Goal: Task Accomplishment & Management: Use online tool/utility

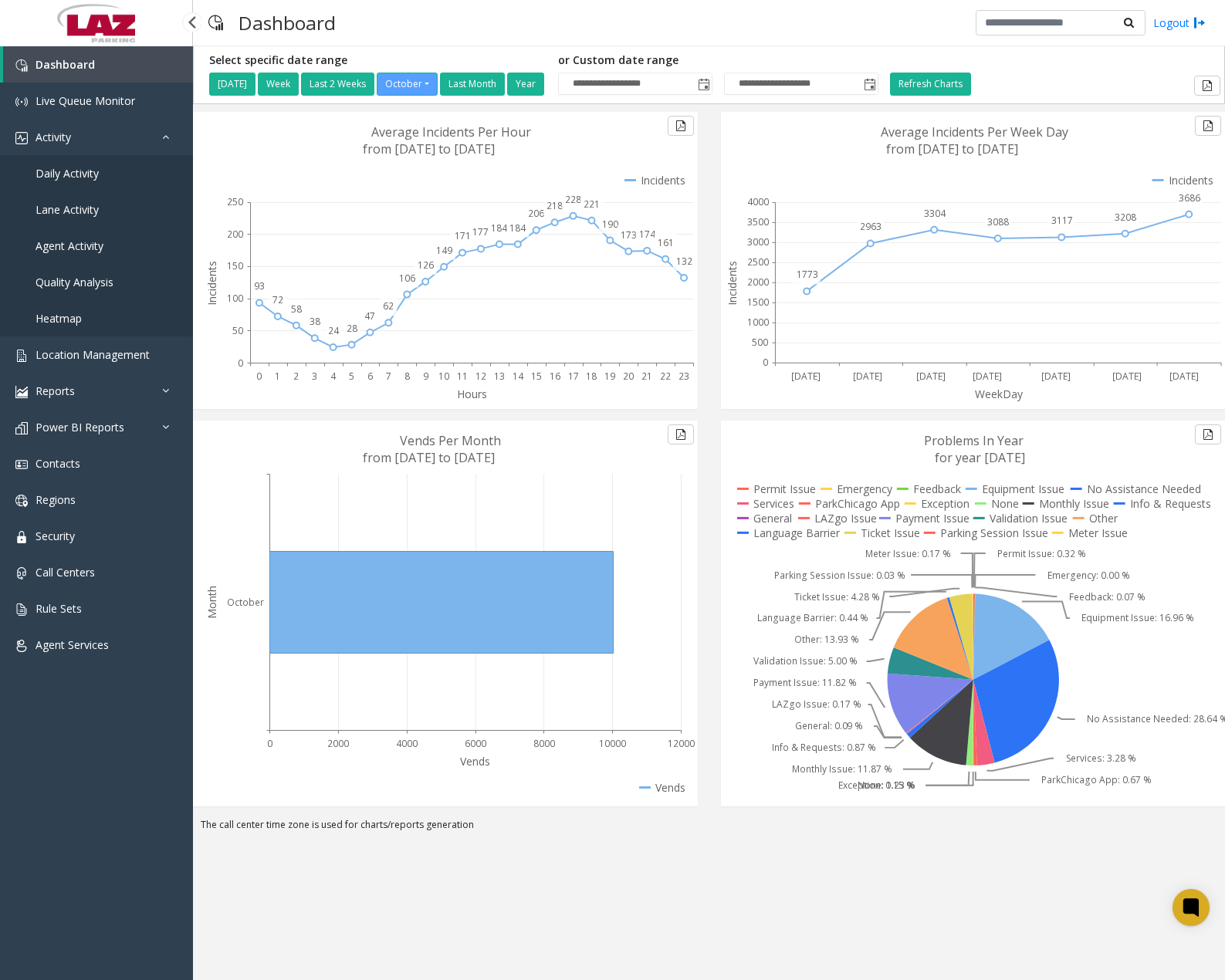
click at [83, 168] on span "Daily Activity" at bounding box center [67, 173] width 64 height 15
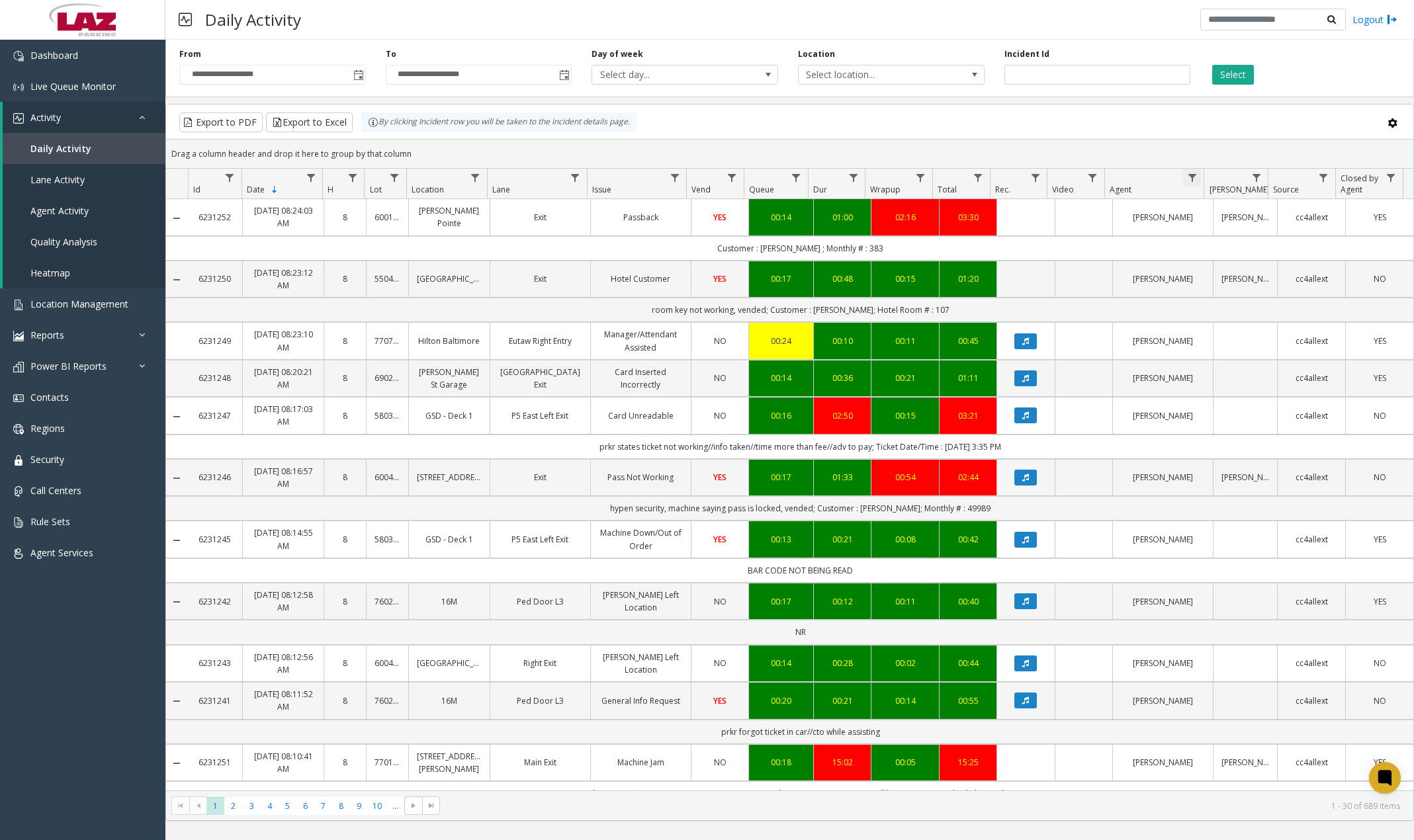
click at [1050, 180] on span "Data table" at bounding box center [1193, 178] width 11 height 11
click at [1050, 229] on input "Agent Filter" at bounding box center [1249, 235] width 112 height 23
type input "******"
click at [1050, 364] on button "Filter" at bounding box center [1279, 358] width 55 height 29
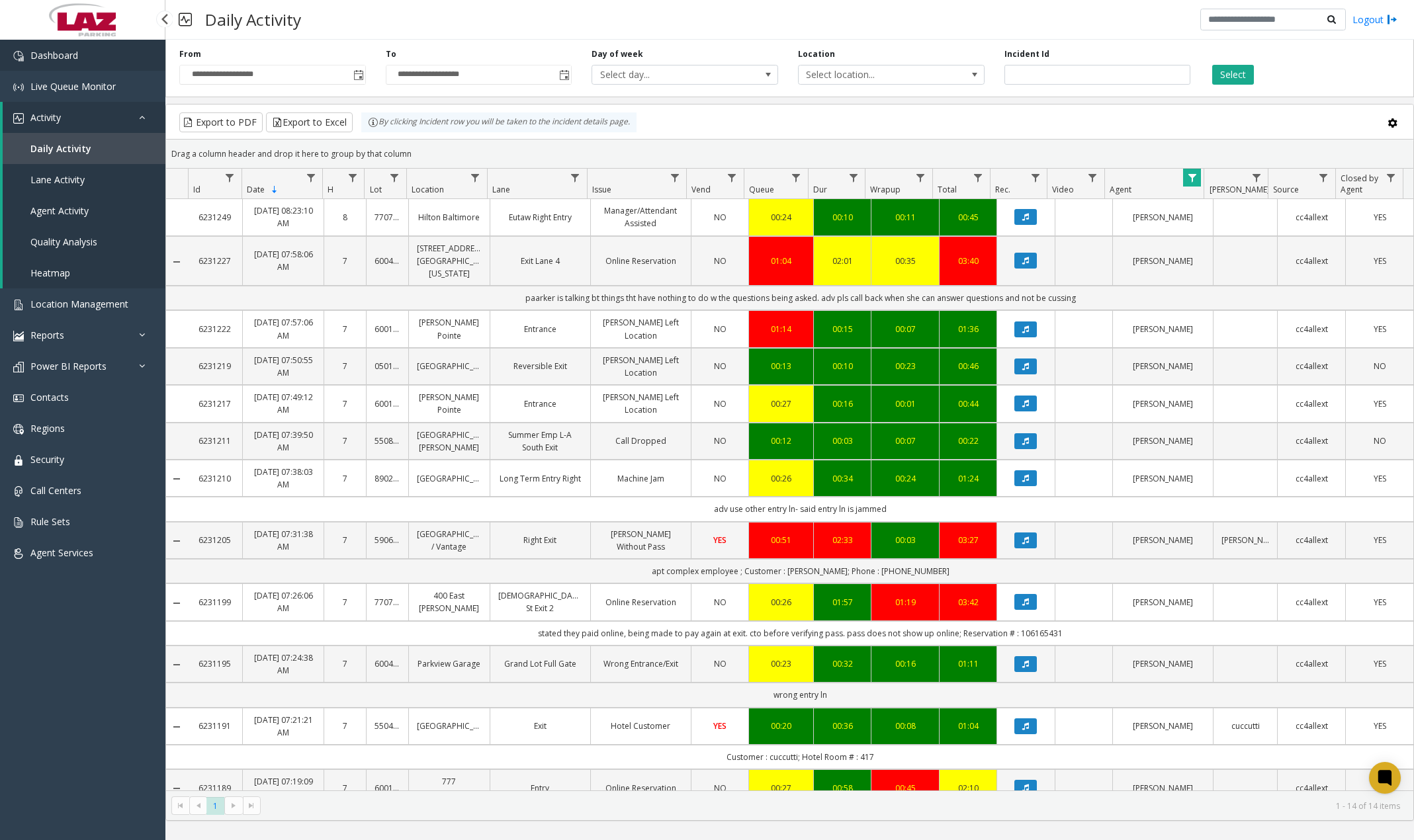
click at [91, 55] on link "Dashboard" at bounding box center [82, 55] width 166 height 31
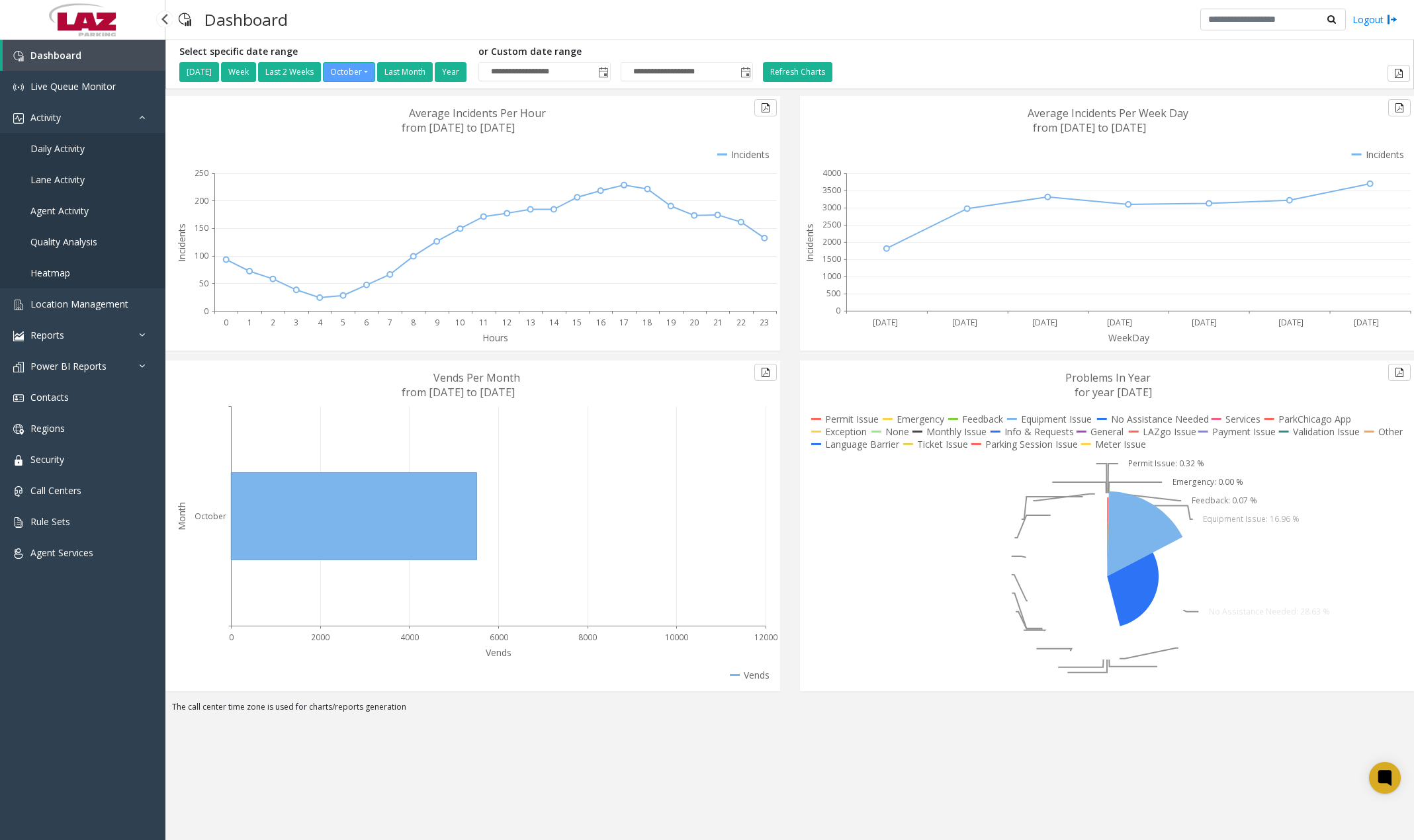
click at [88, 146] on link "Daily Activity" at bounding box center [82, 148] width 166 height 31
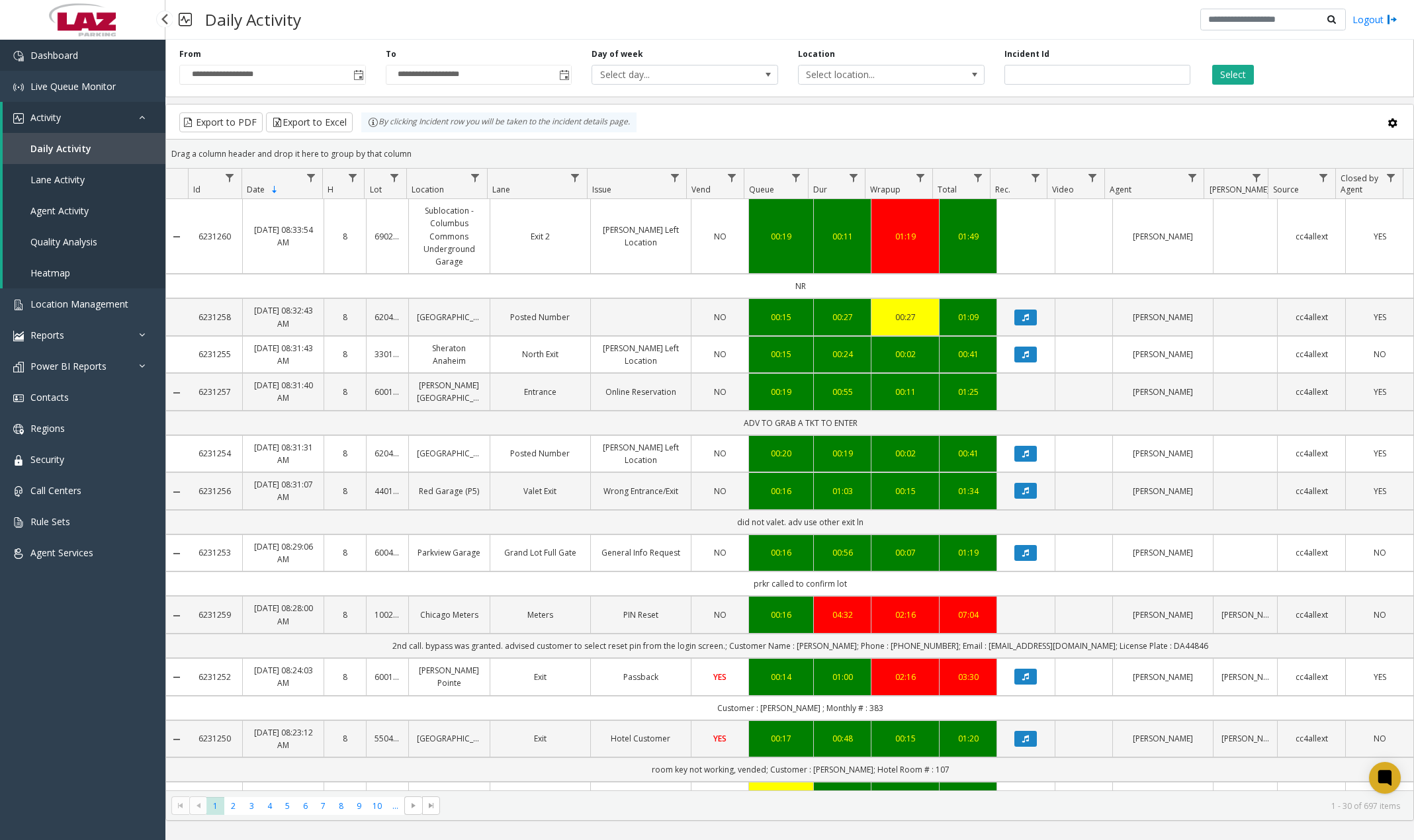
click at [92, 62] on link "Dashboard" at bounding box center [82, 55] width 166 height 31
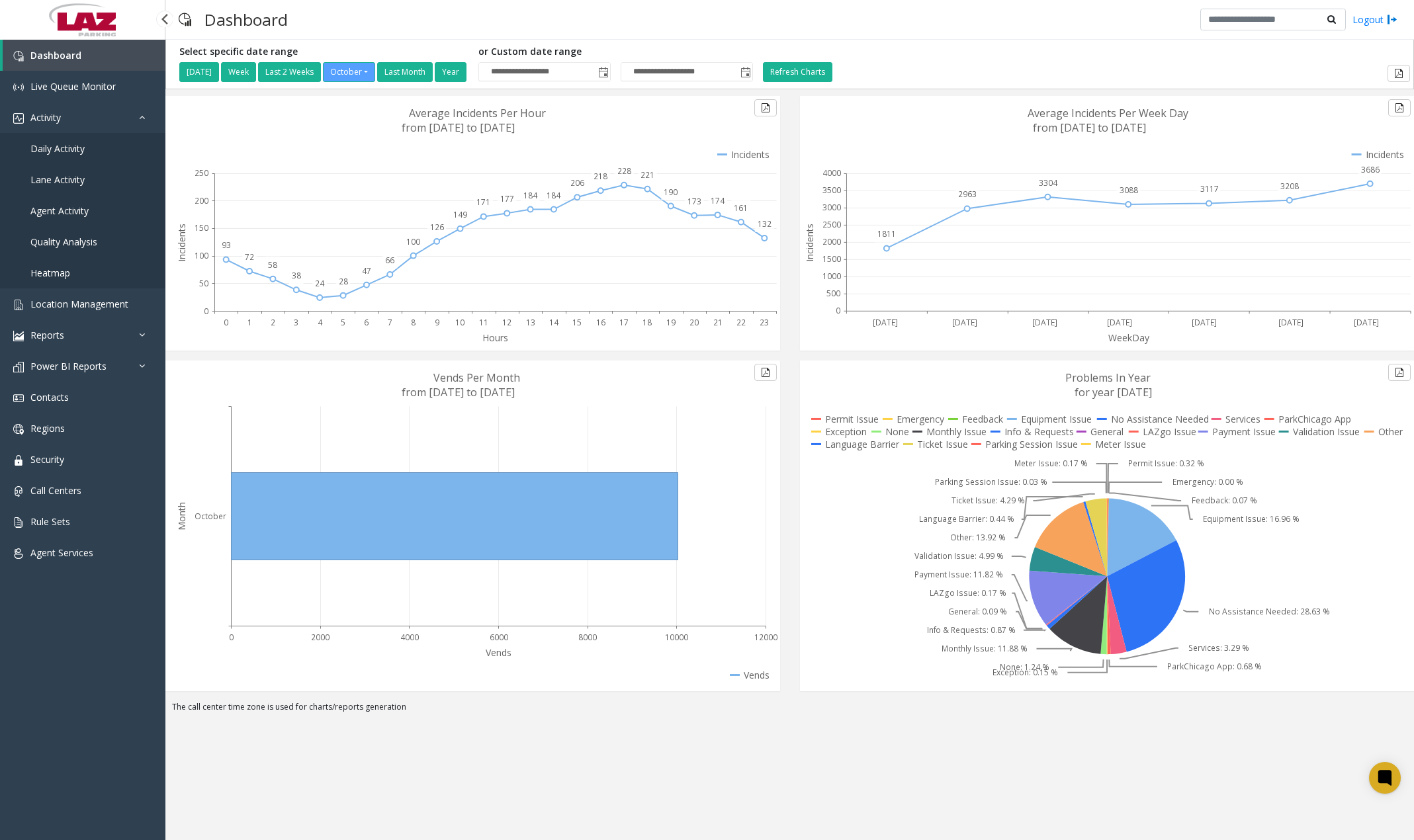
click at [66, 161] on link "Daily Activity" at bounding box center [82, 148] width 166 height 31
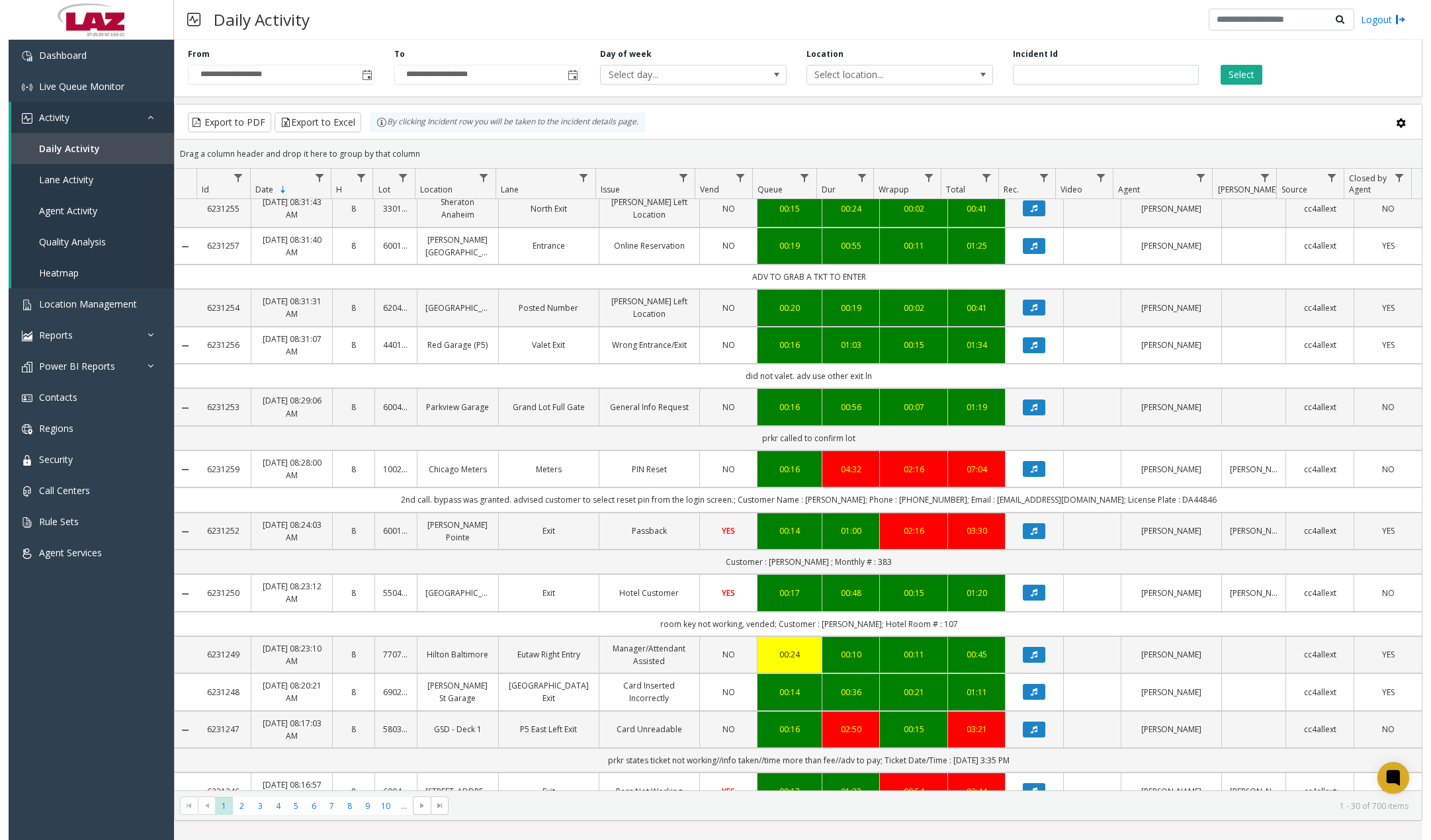
scroll to position [264, 0]
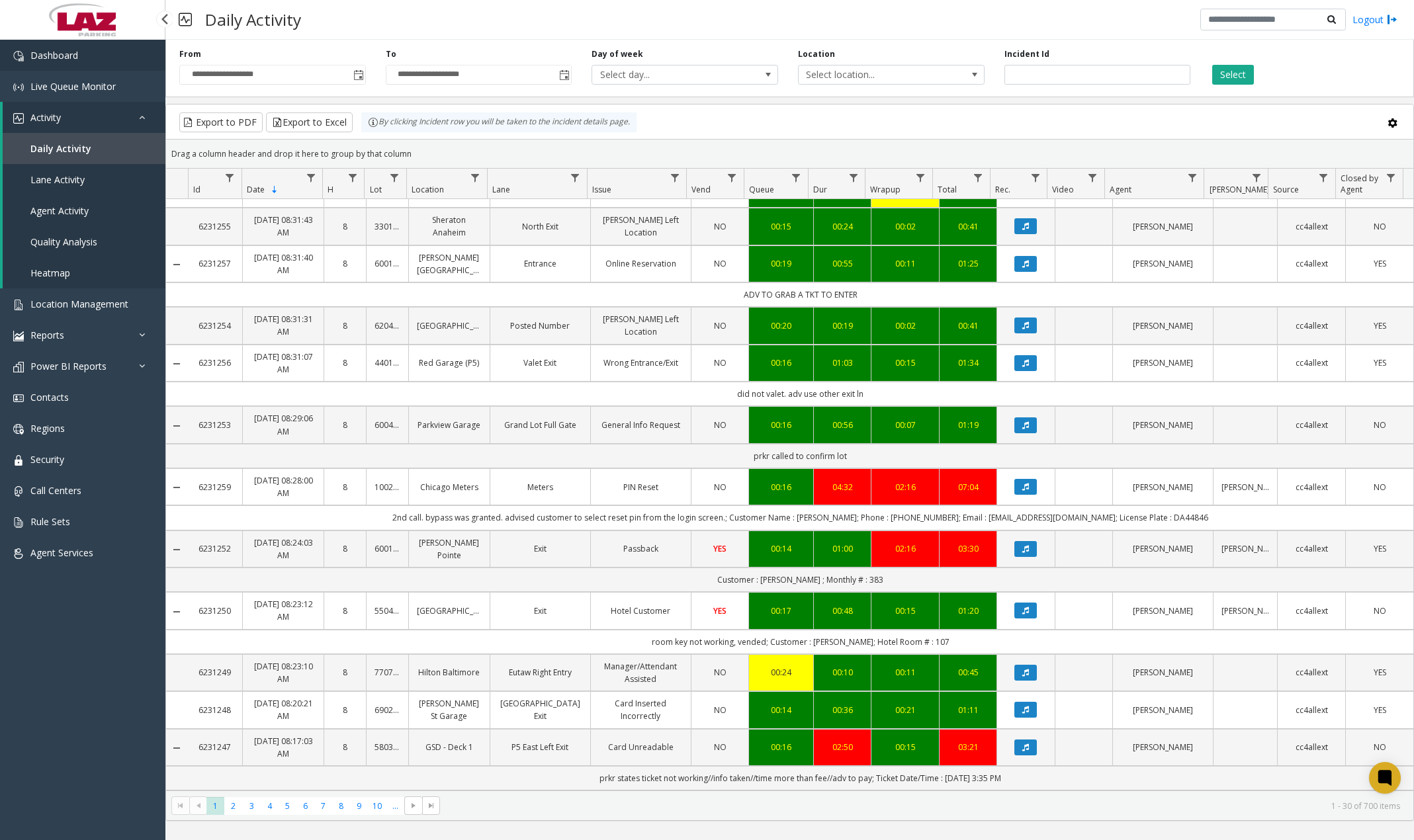
click at [105, 56] on link "Dashboard" at bounding box center [82, 55] width 166 height 31
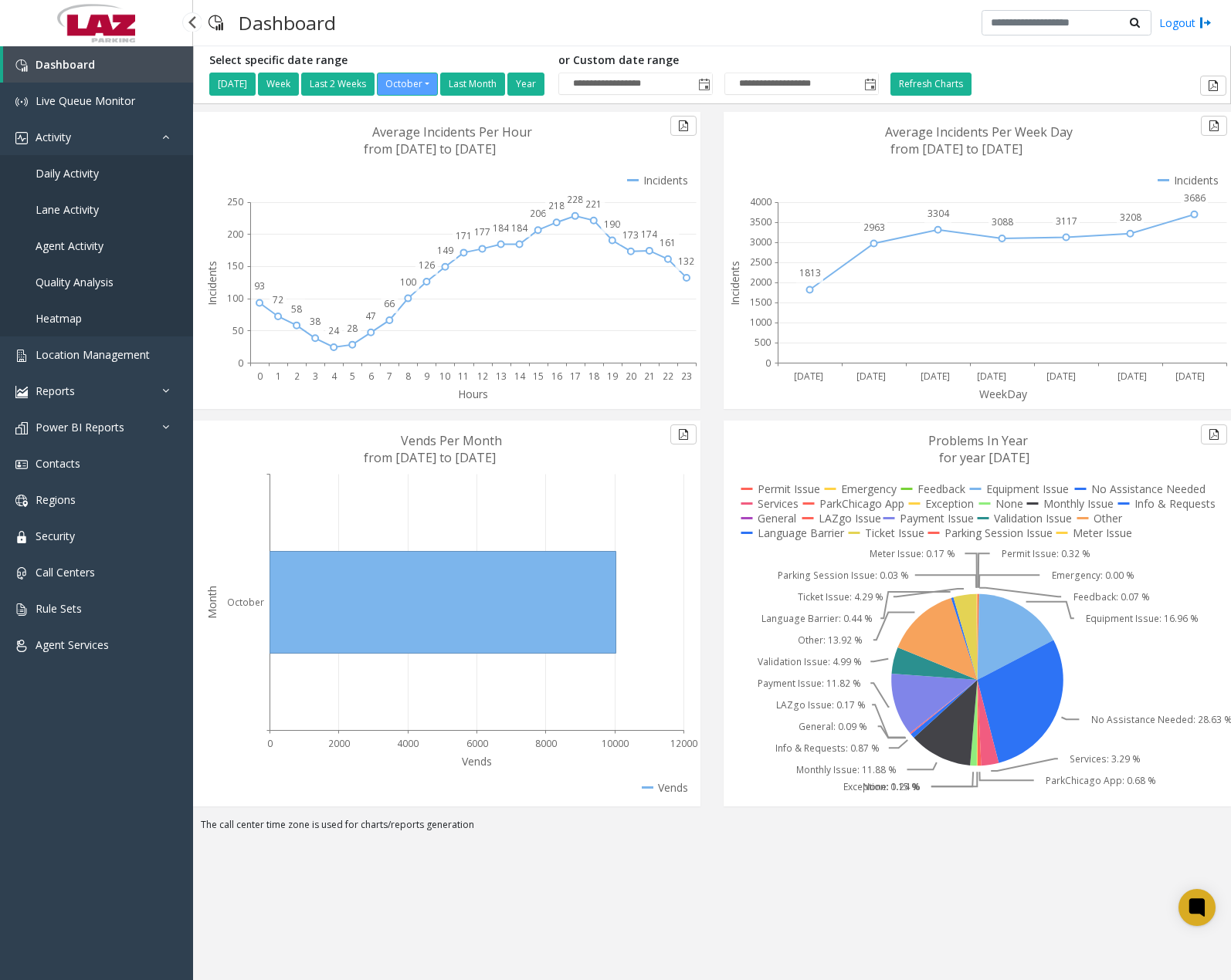
click at [83, 177] on span "Daily Activity" at bounding box center [67, 173] width 64 height 15
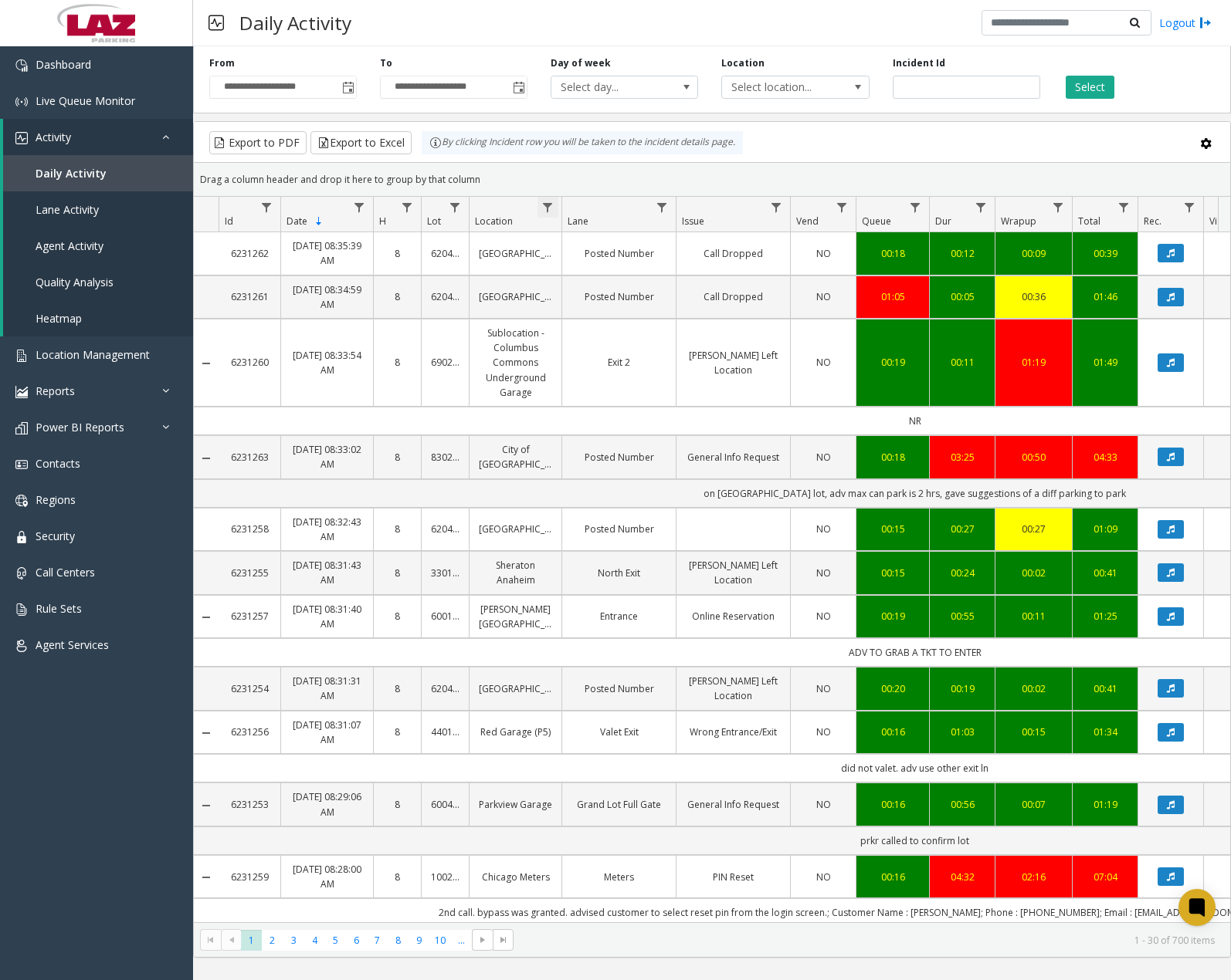
click at [548, 210] on span "Data table" at bounding box center [548, 208] width 12 height 12
click at [604, 281] on input "Location Filter" at bounding box center [614, 274] width 131 height 26
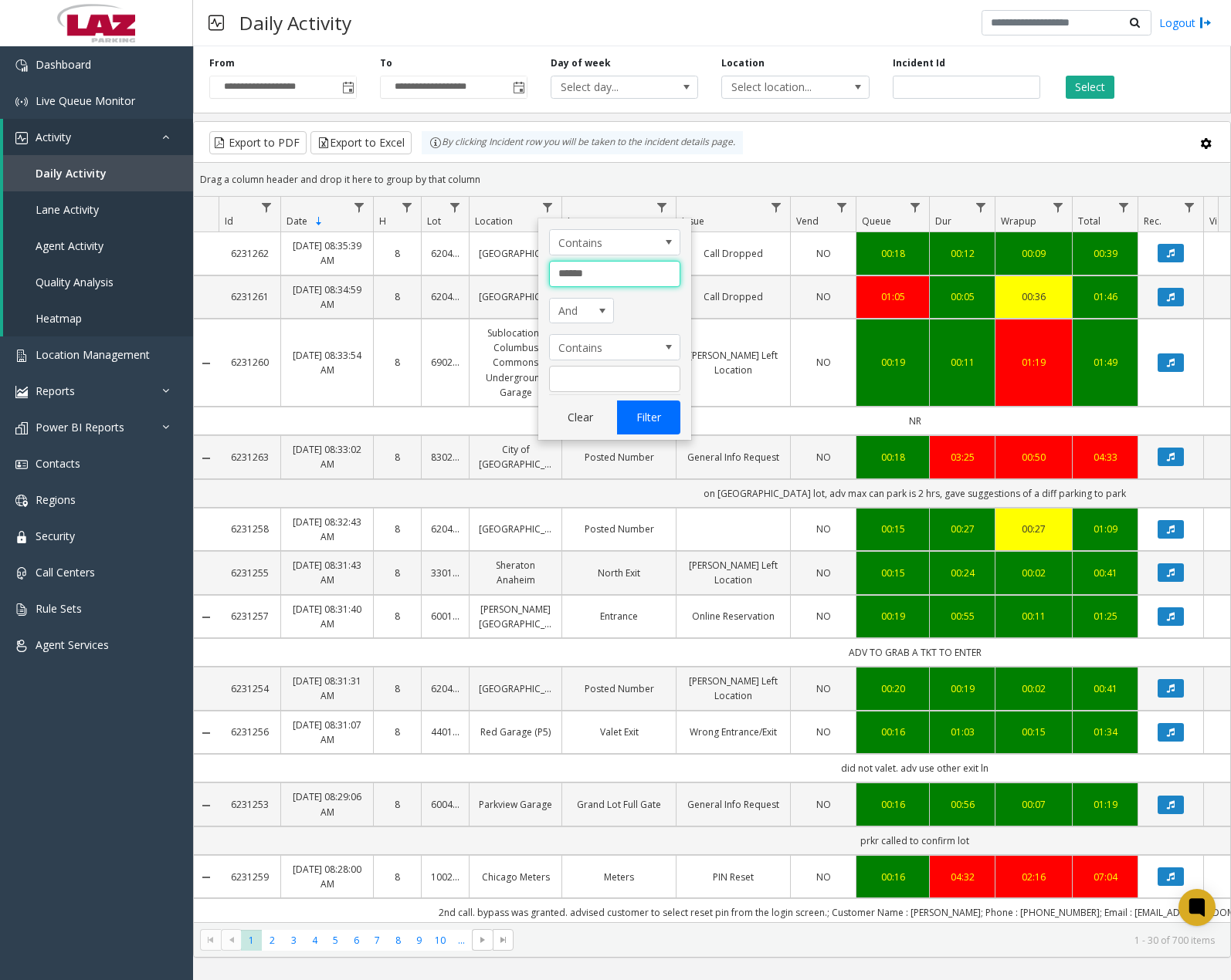
type input "******"
click at [658, 411] on button "Filter" at bounding box center [648, 418] width 64 height 34
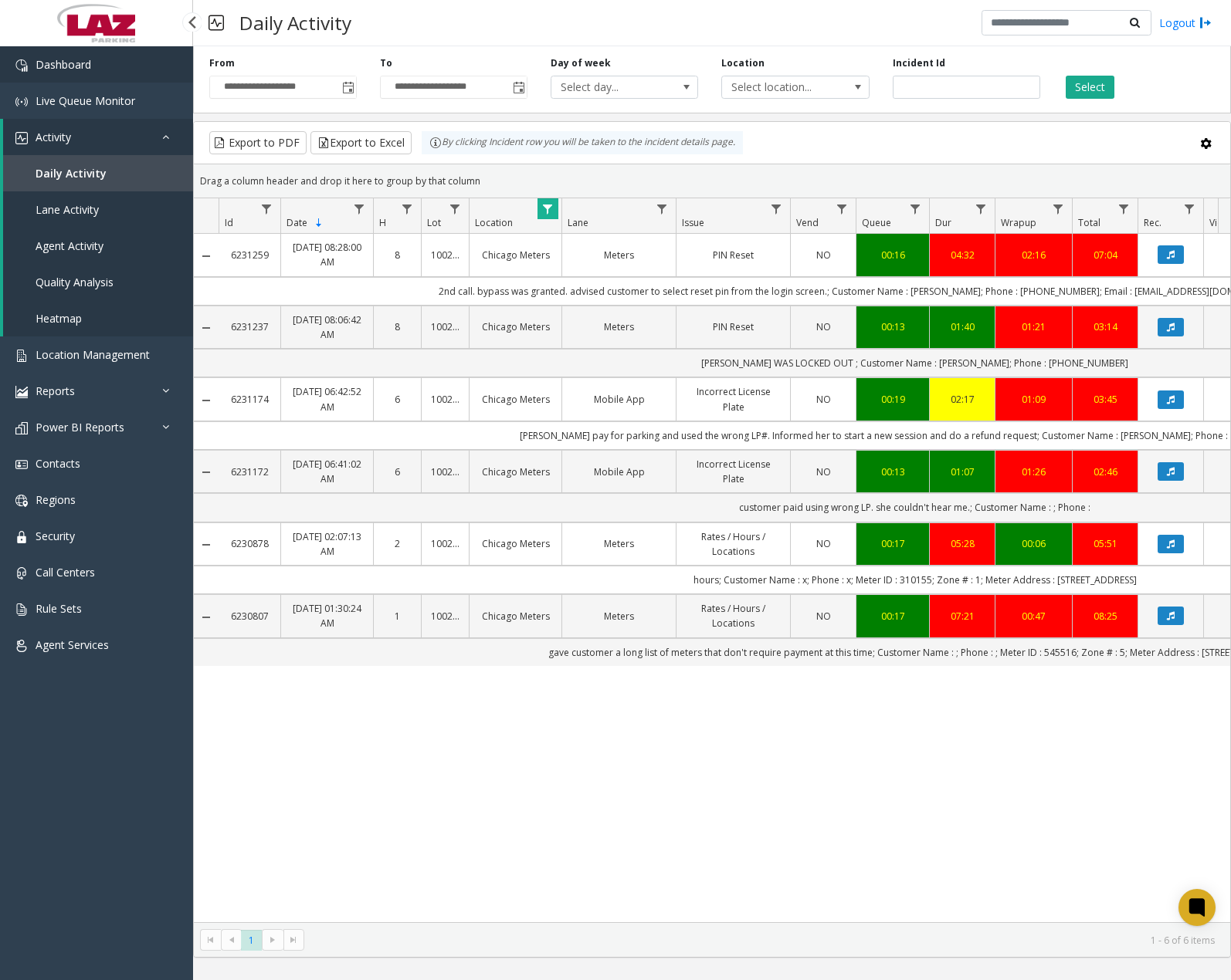
click at [94, 67] on link "Dashboard" at bounding box center [96, 64] width 193 height 36
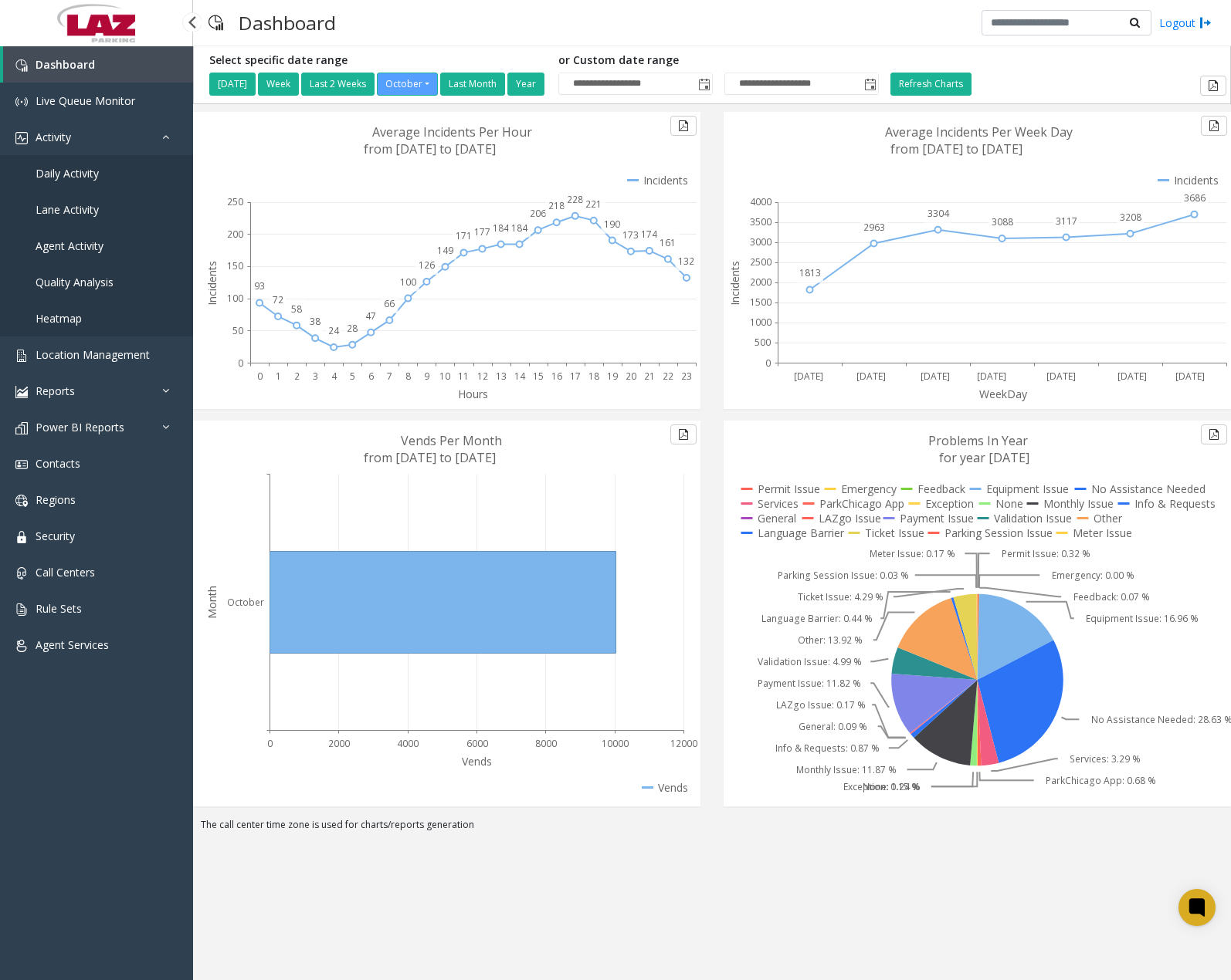
click at [95, 177] on span "Daily Activity" at bounding box center [67, 173] width 64 height 15
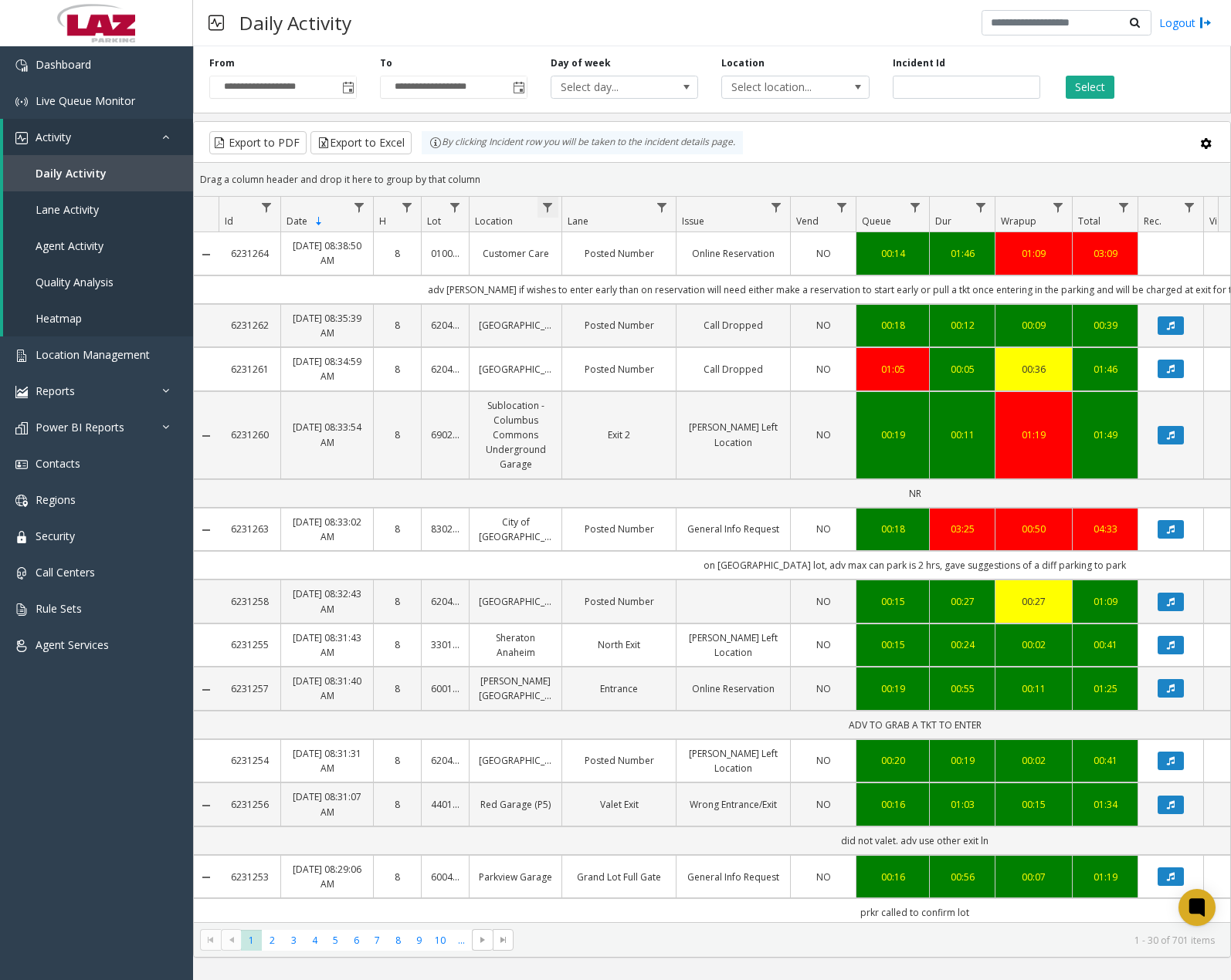
click at [545, 203] on span "Data table" at bounding box center [548, 208] width 12 height 12
click at [590, 266] on input "Location Filter" at bounding box center [614, 274] width 131 height 26
type input "******"
click at [631, 409] on button "Filter" at bounding box center [648, 418] width 64 height 34
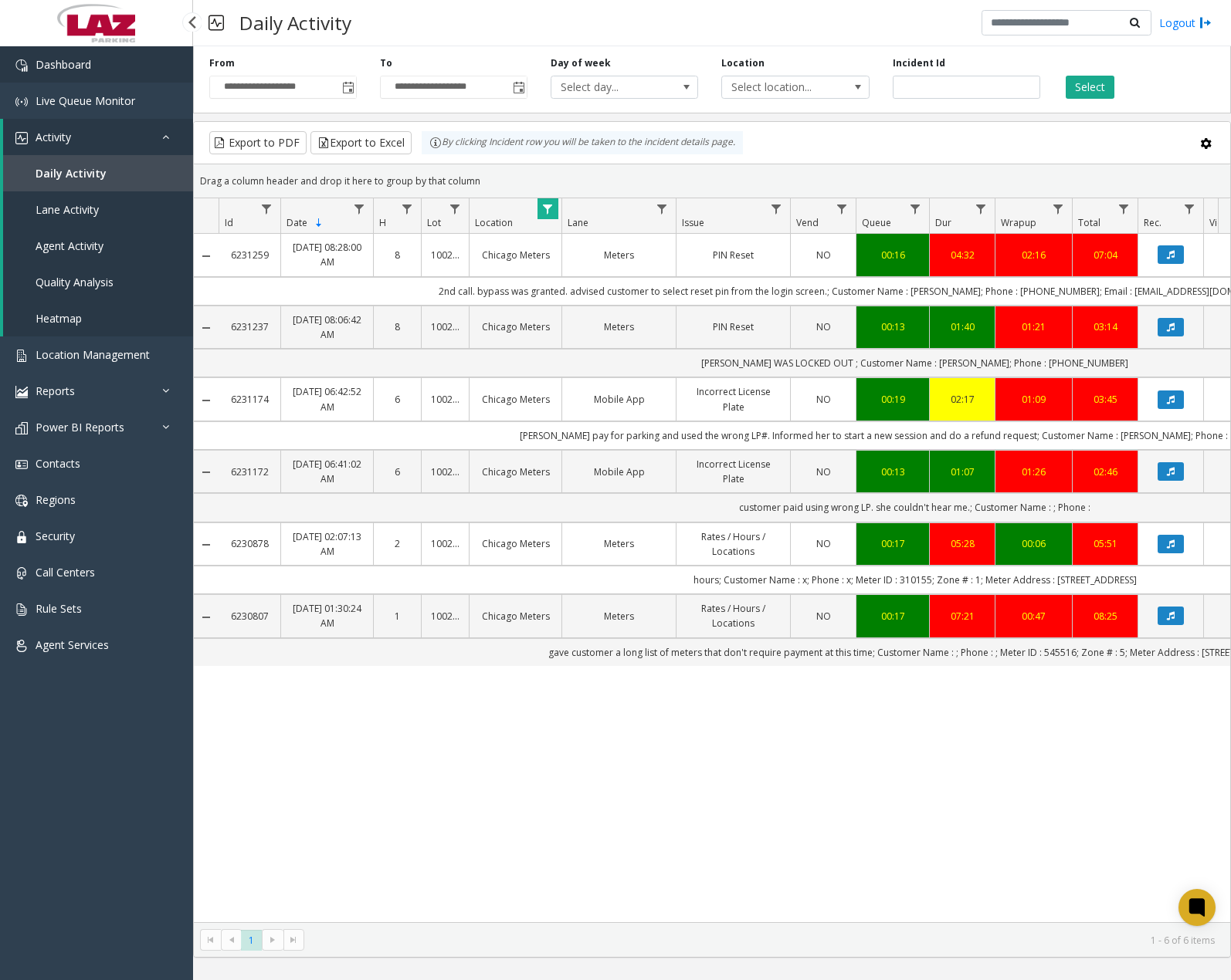
click at [68, 73] on link "Dashboard" at bounding box center [96, 64] width 193 height 36
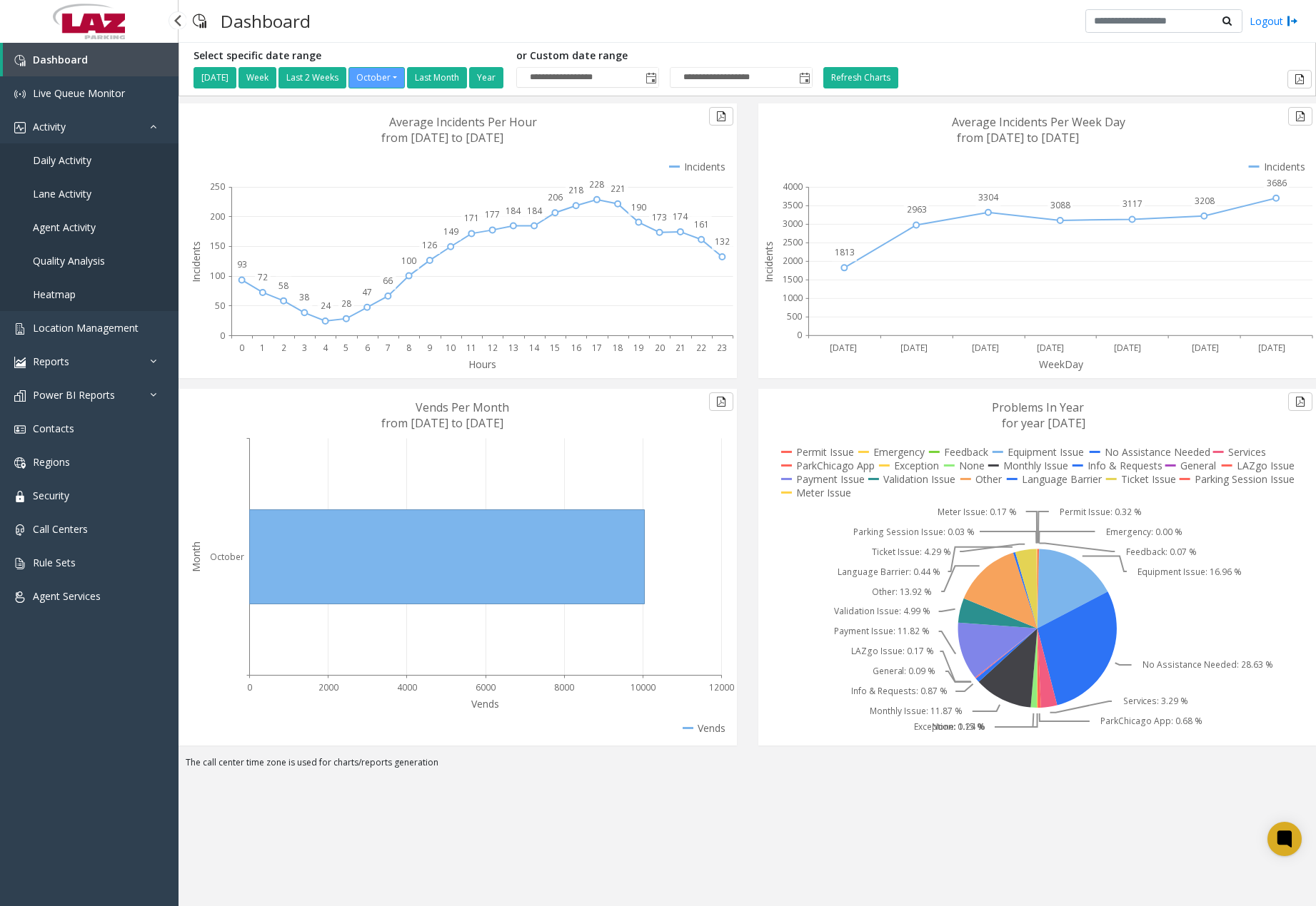
click at [75, 166] on span "Daily Activity" at bounding box center [62, 160] width 59 height 14
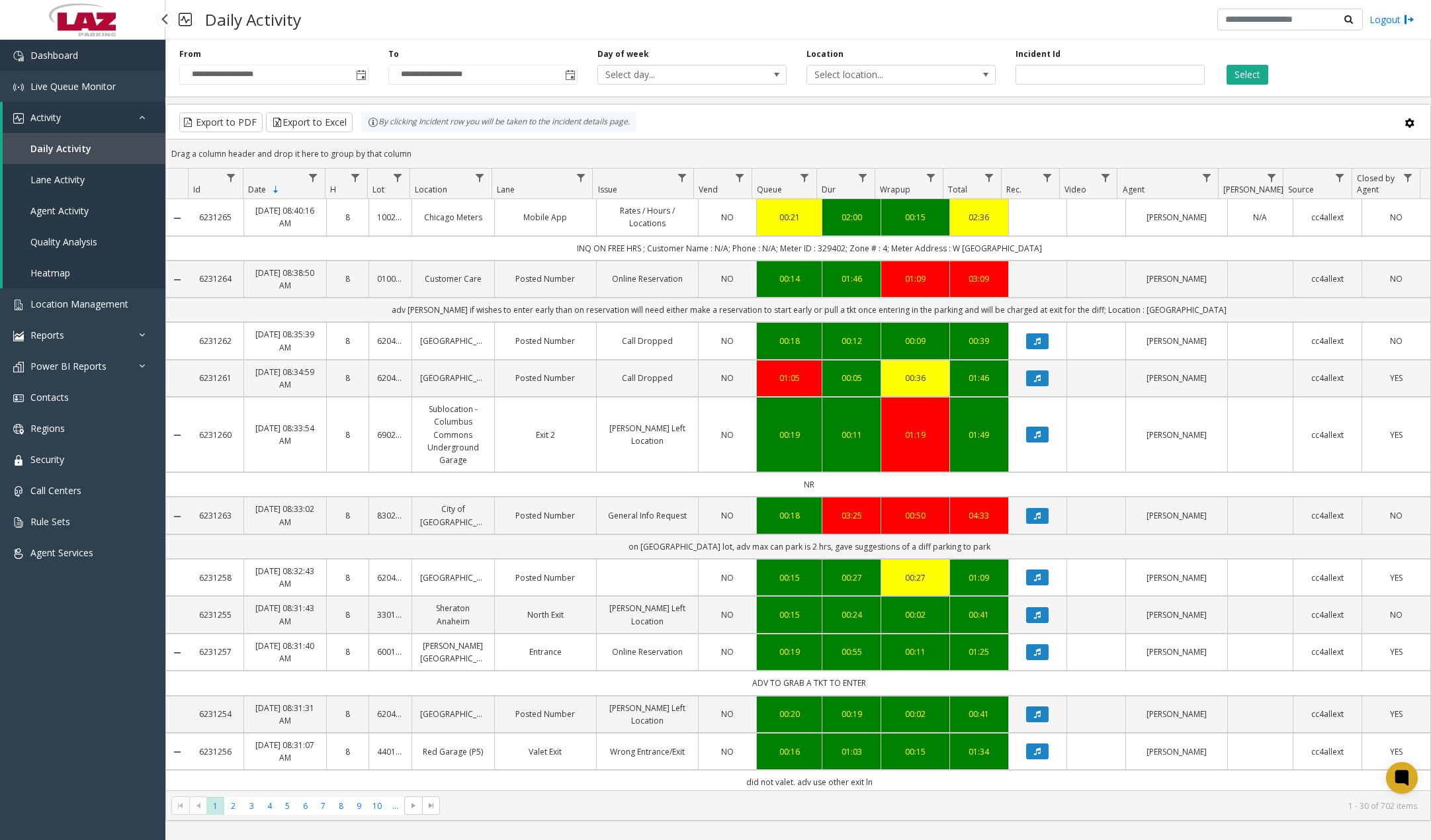
click at [104, 63] on link "Dashboard" at bounding box center [82, 55] width 165 height 31
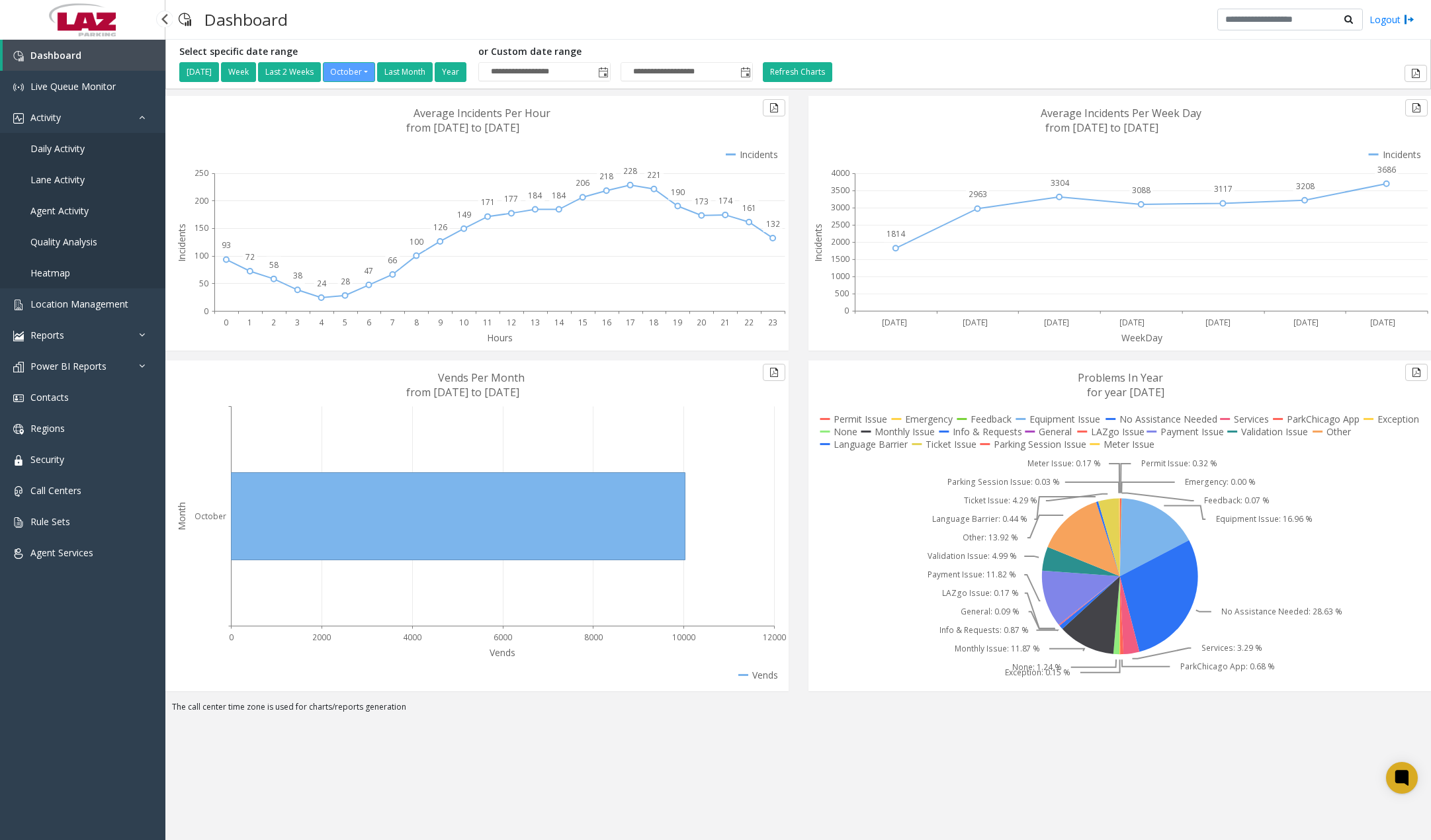
click at [74, 148] on span "Daily Activity" at bounding box center [58, 148] width 55 height 13
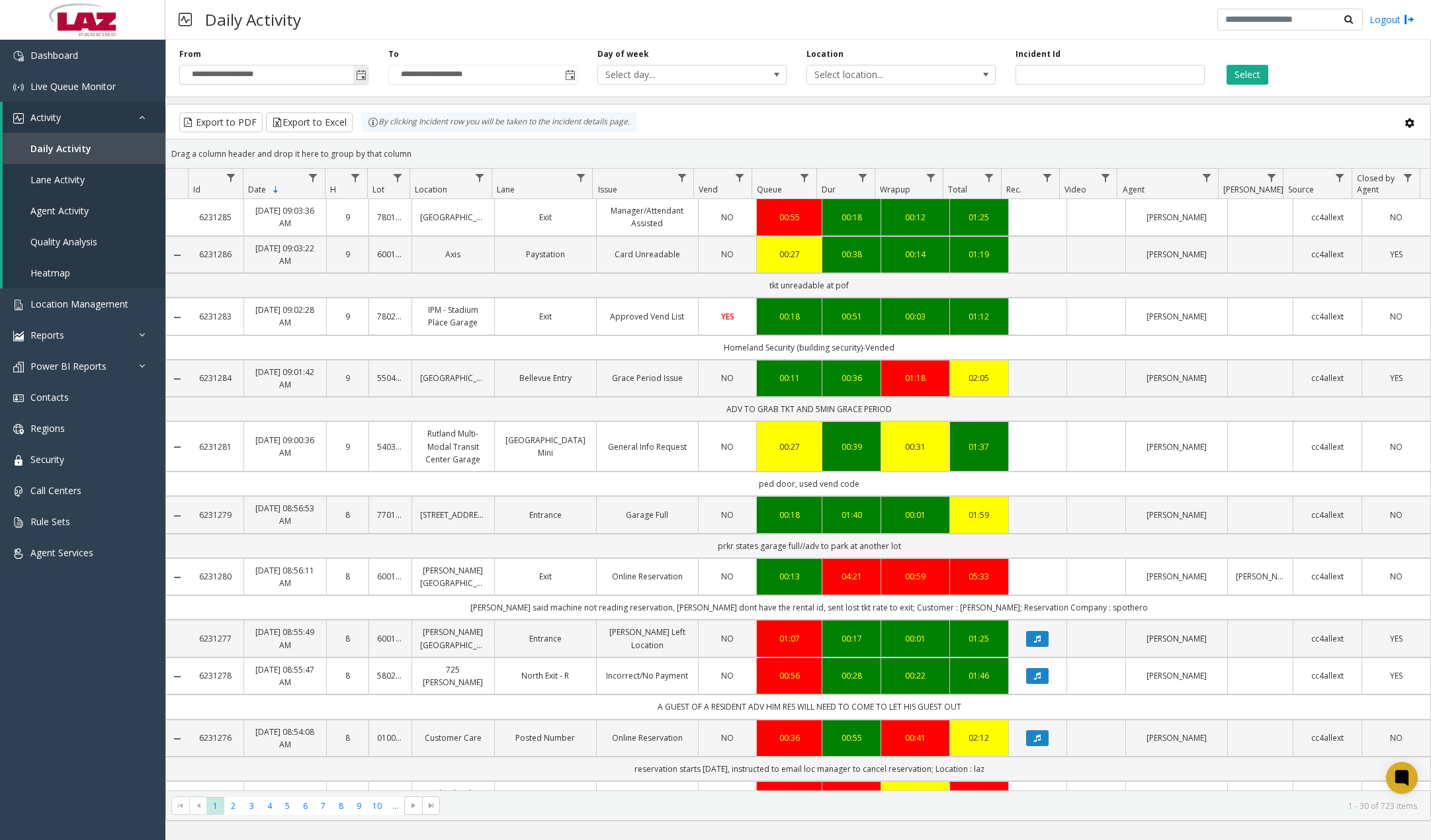
click at [364, 74] on span "Toggle popup" at bounding box center [362, 76] width 11 height 11
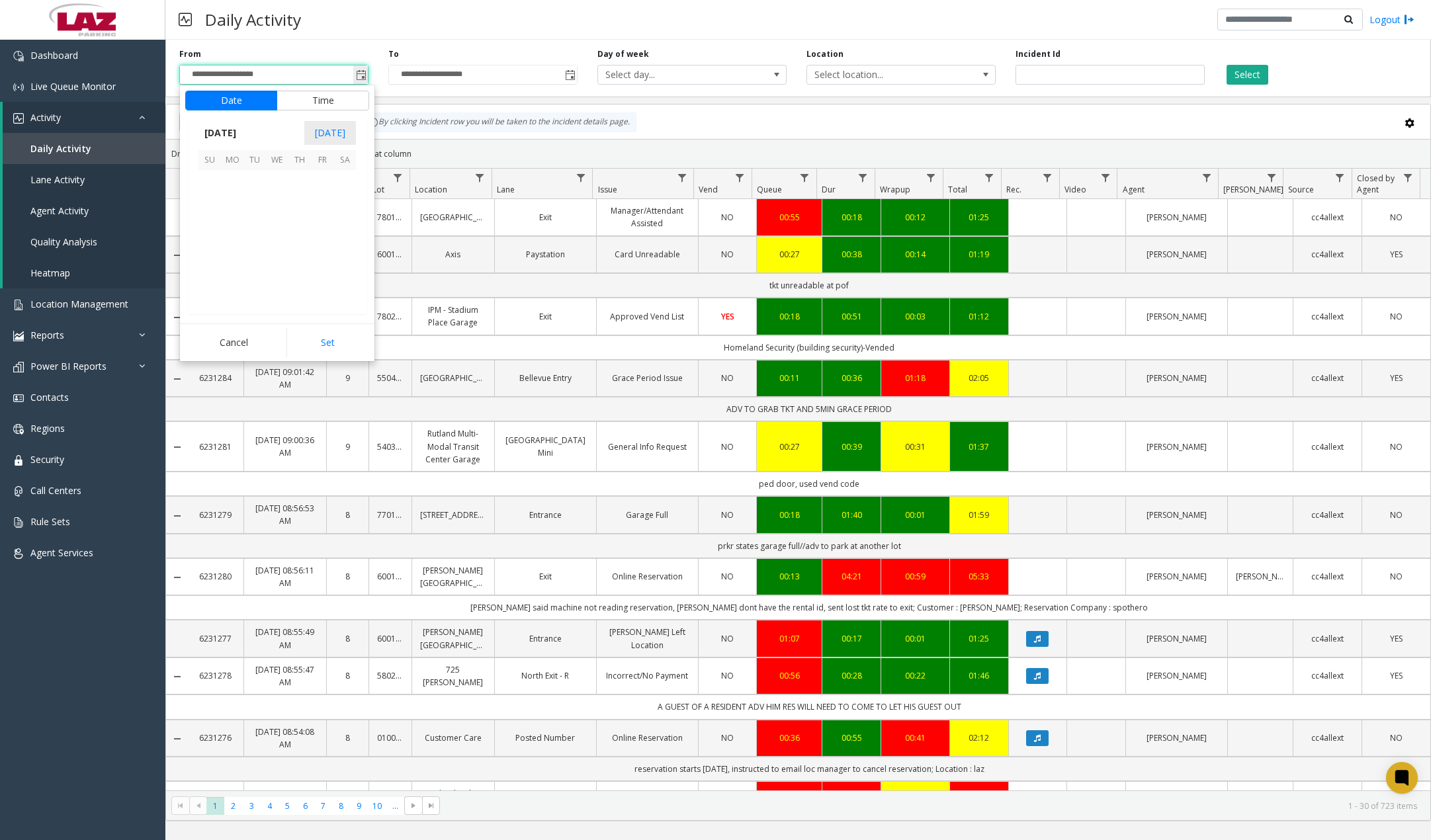
scroll to position [237598, 0]
click at [209, 225] on span "12" at bounding box center [210, 227] width 23 height 23
click at [216, 230] on span "12" at bounding box center [218, 229] width 11 height 13
click at [278, 289] on span "30" at bounding box center [284, 288] width 11 height 13
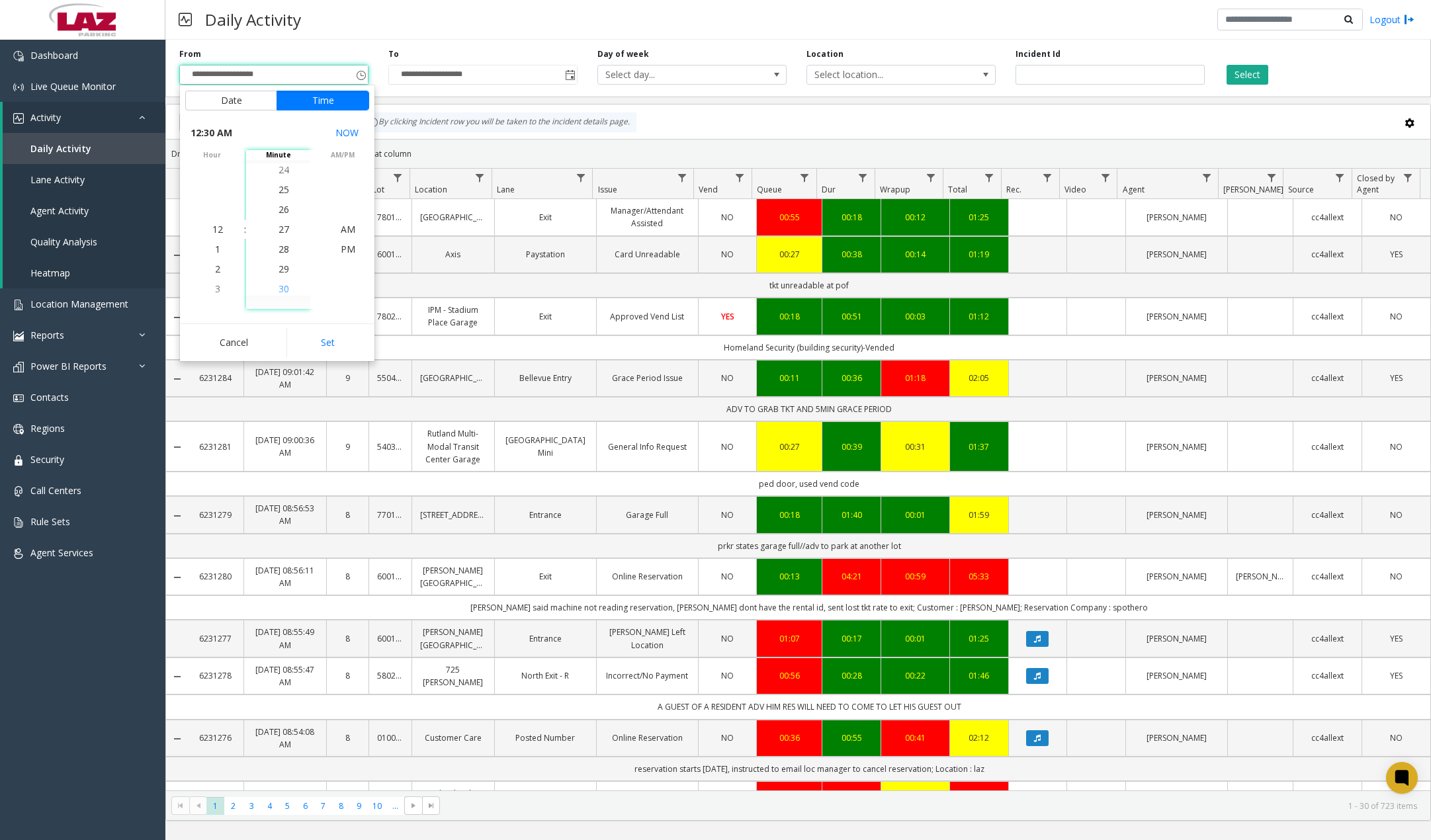
scroll to position [595, 0]
click at [346, 230] on span "AM" at bounding box center [348, 229] width 15 height 13
click at [326, 341] on button "Set" at bounding box center [328, 343] width 83 height 29
type input "**********"
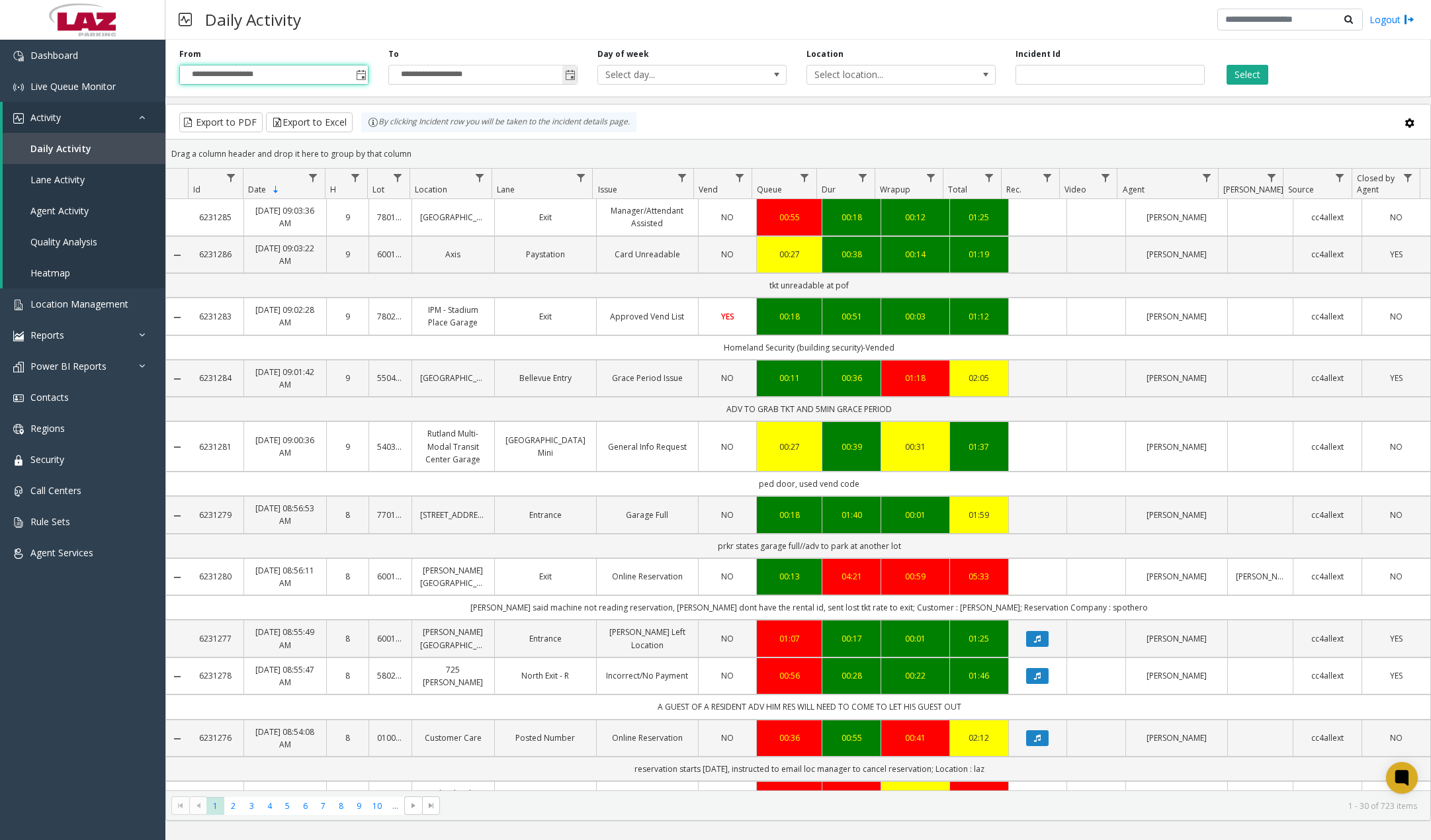
click at [568, 75] on span "Toggle popup" at bounding box center [570, 76] width 11 height 11
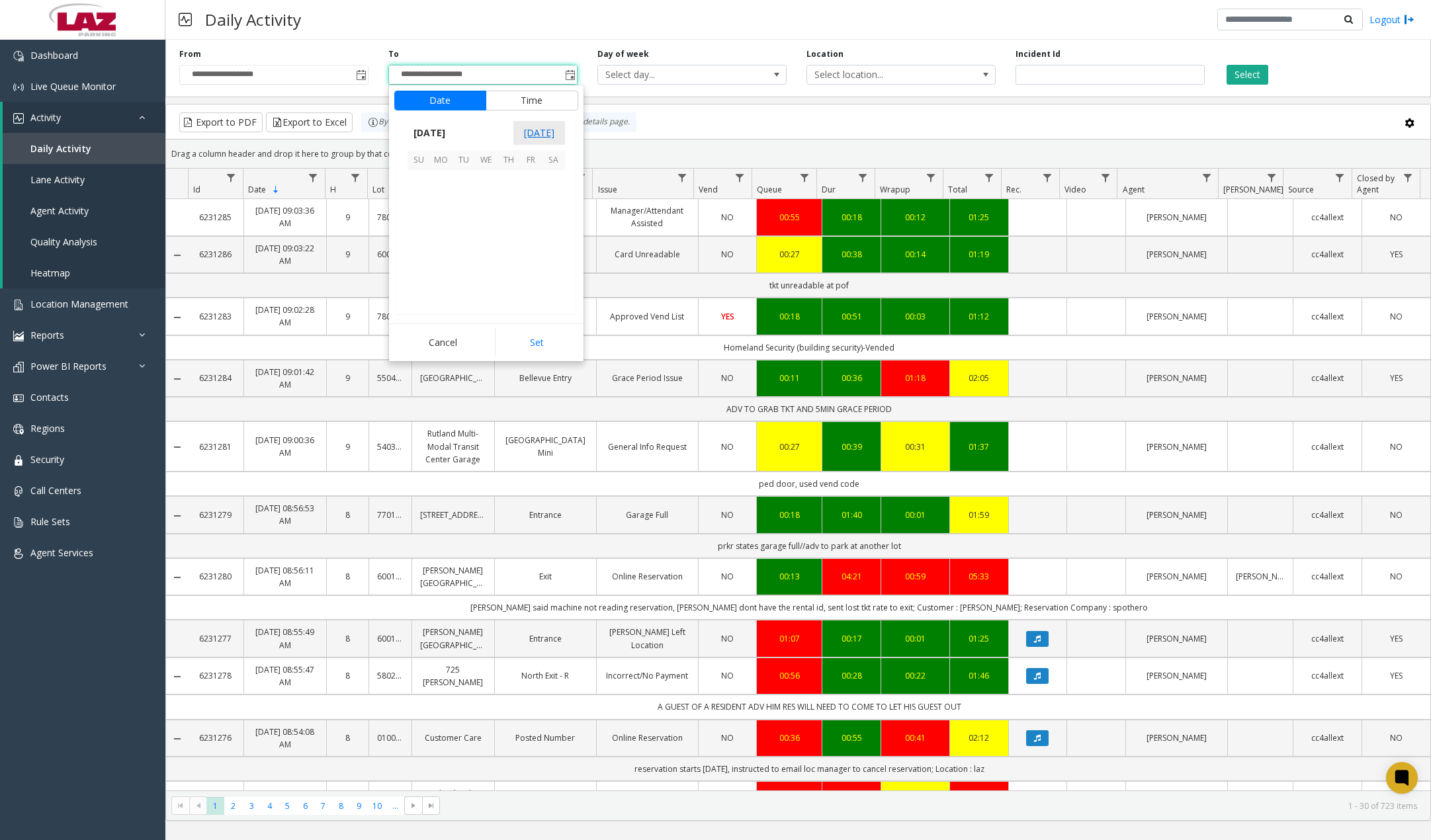
scroll to position [20, 0]
click at [420, 227] on span "12" at bounding box center [419, 227] width 23 height 23
click at [424, 189] on span "9" at bounding box center [427, 189] width 5 height 13
click at [488, 209] on span "00" at bounding box center [493, 209] width 11 height 13
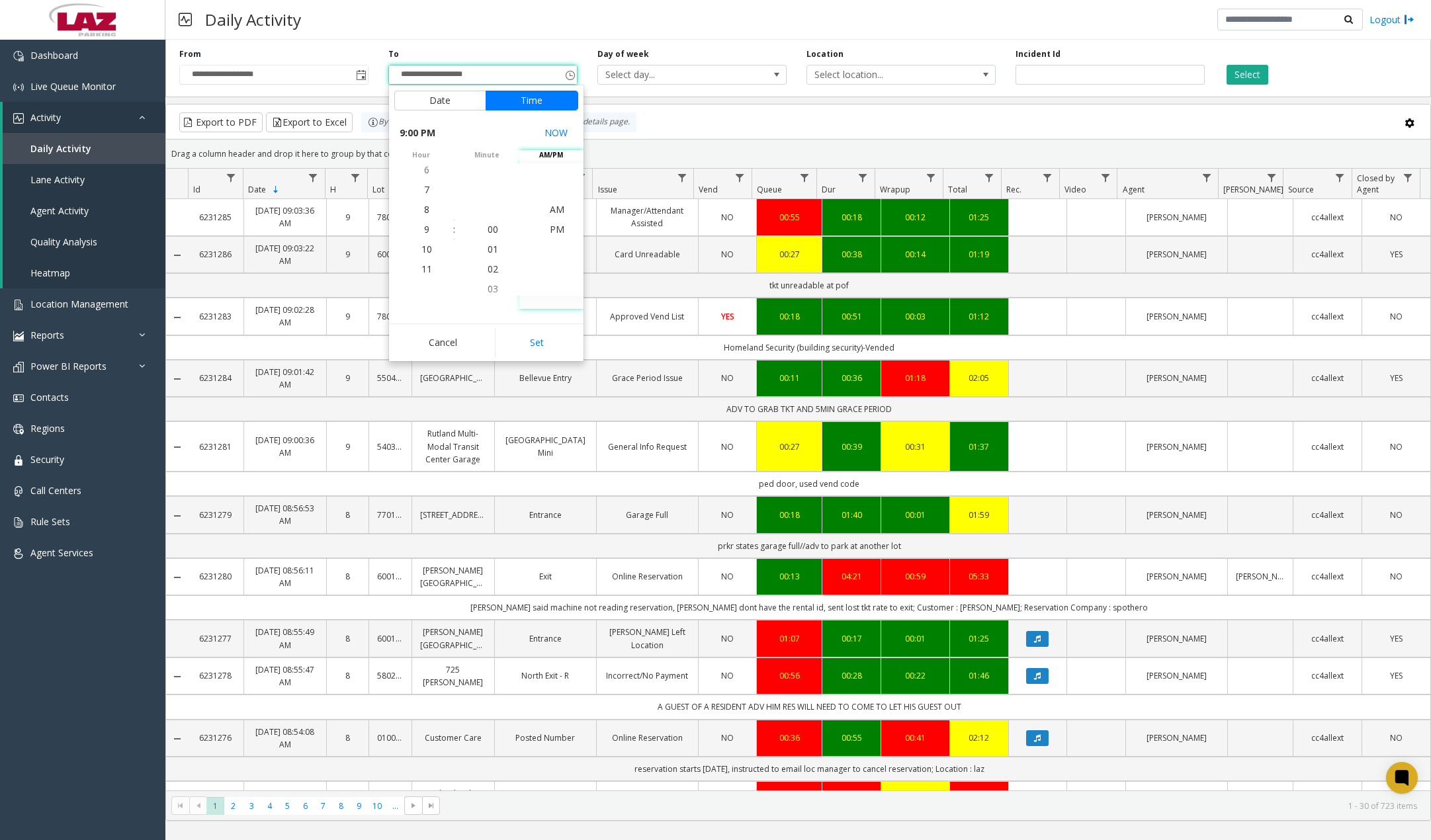
click at [550, 207] on span "AM" at bounding box center [557, 209] width 15 height 13
click at [538, 340] on button "Set" at bounding box center [536, 343] width 83 height 29
type input "**********"
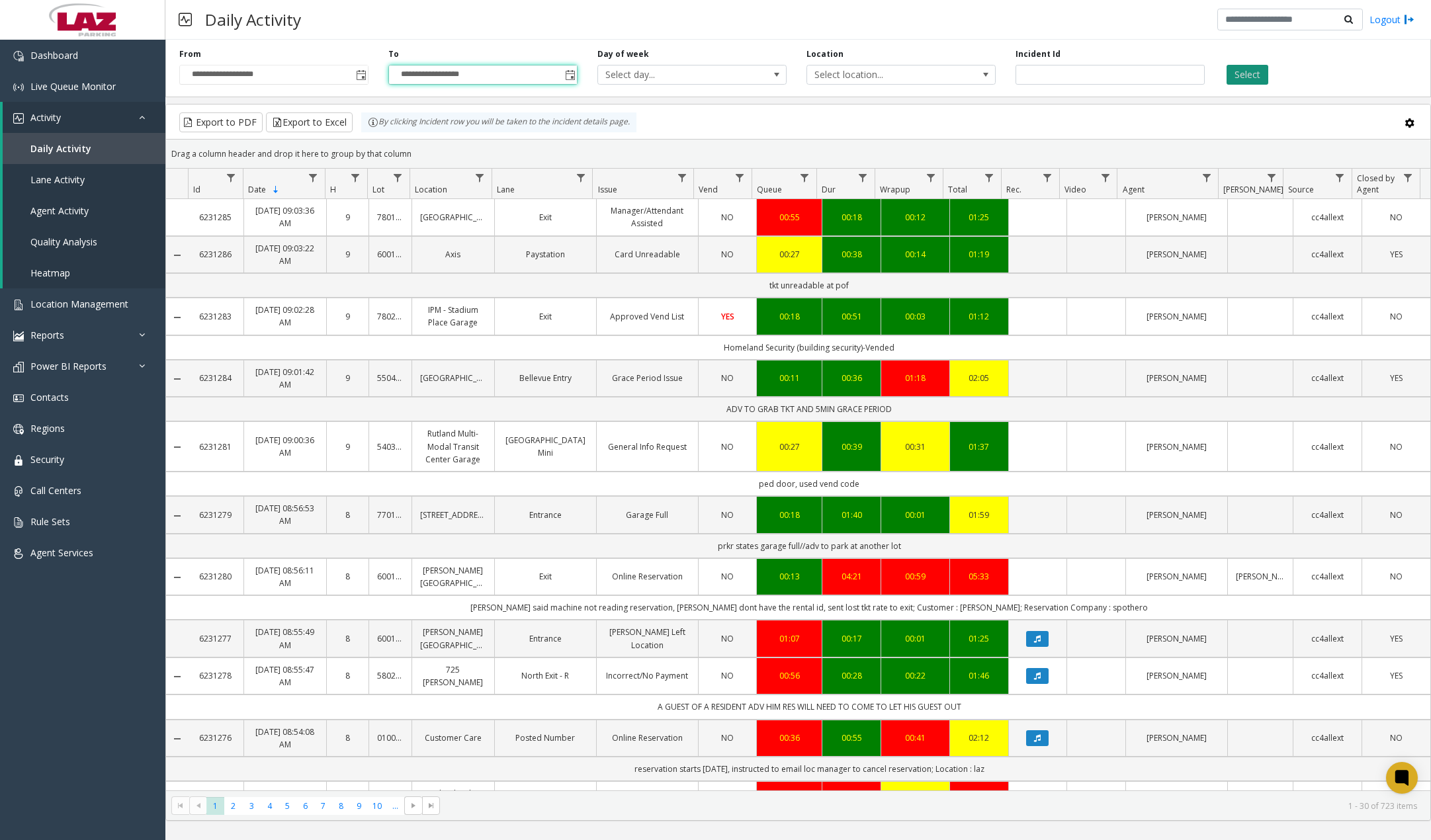
click at [1049, 76] on button "Select" at bounding box center [1248, 75] width 42 height 20
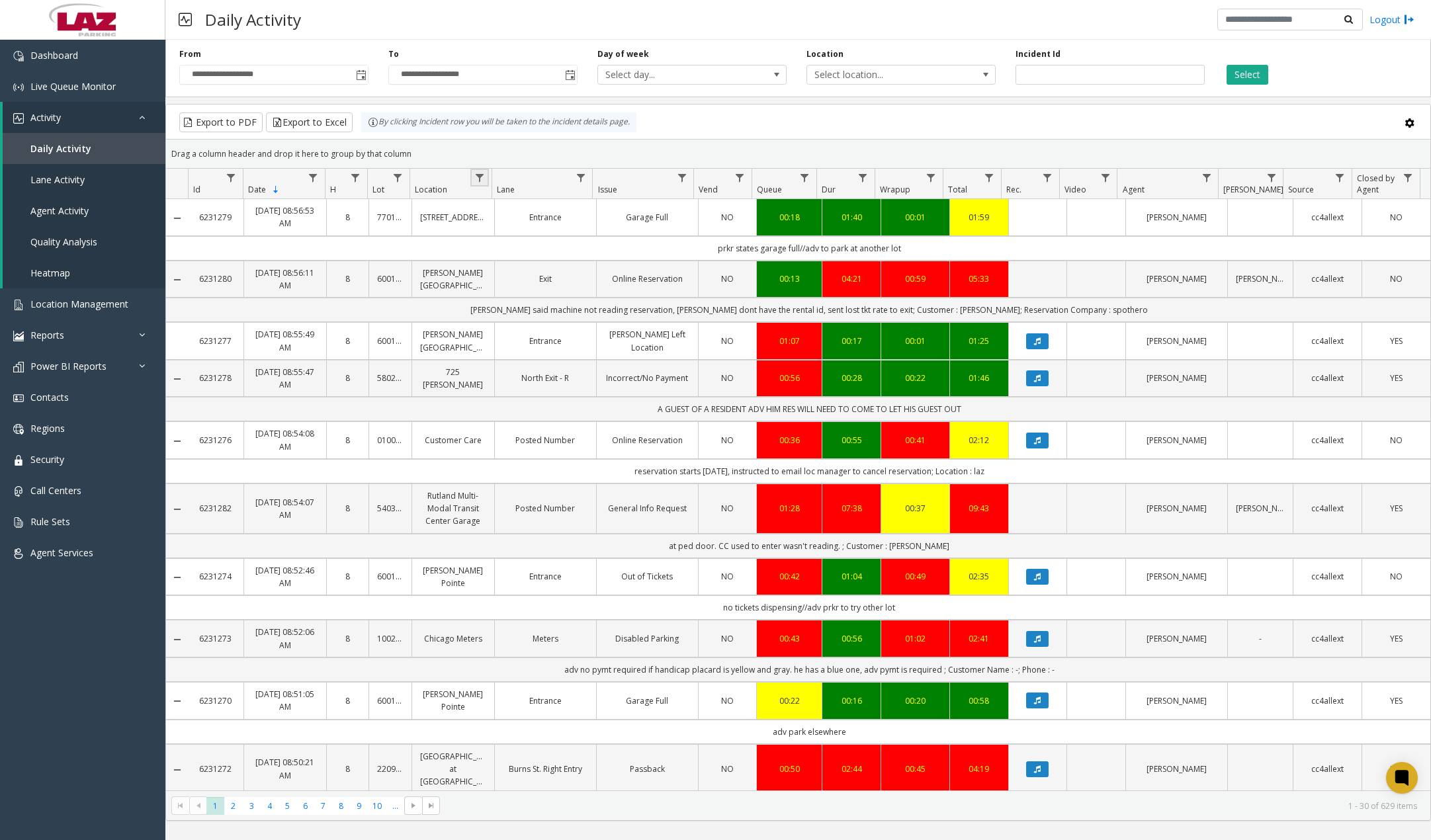
click at [485, 172] on link "Data table" at bounding box center [479, 177] width 18 height 18
click at [528, 226] on input "Location Filter" at bounding box center [536, 235] width 112 height 23
type input "******"
click at [572, 362] on button "Filter" at bounding box center [566, 358] width 55 height 29
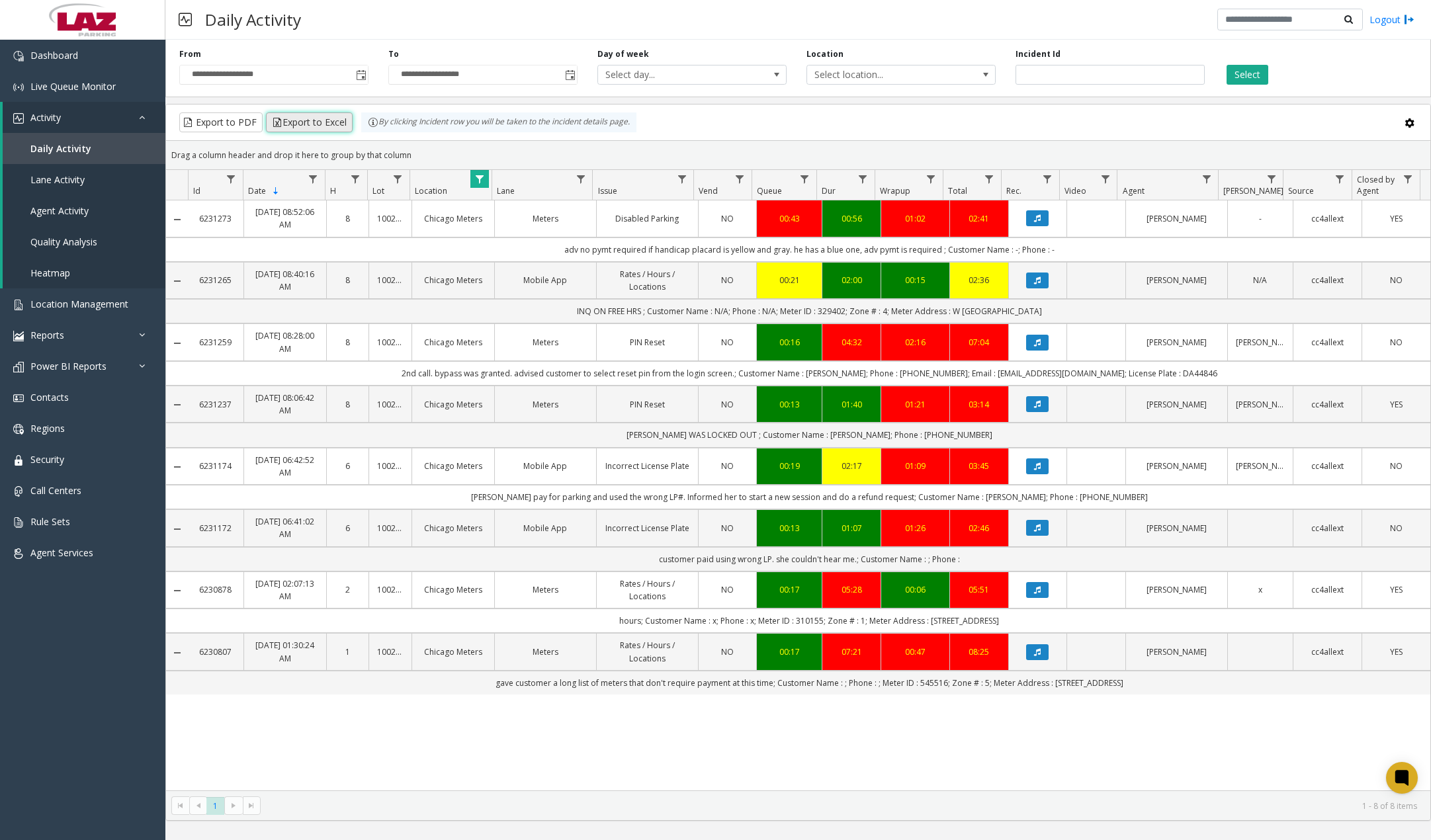
click at [311, 116] on button "Export to Excel" at bounding box center [309, 122] width 86 height 20
click at [52, 60] on span "Dashboard" at bounding box center [55, 55] width 48 height 13
